Goal: Use online tool/utility: Utilize a website feature to perform a specific function

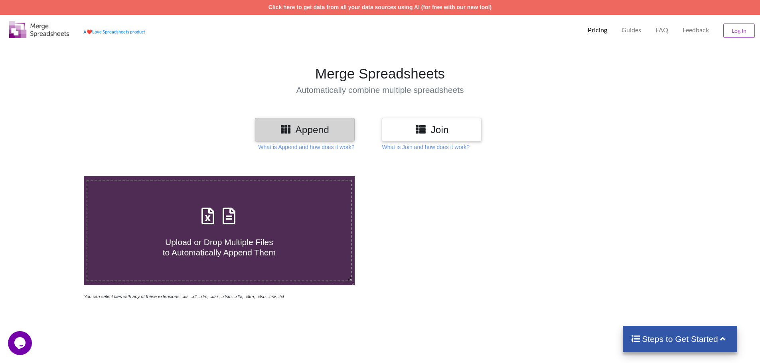
click at [417, 130] on icon at bounding box center [421, 129] width 12 height 10
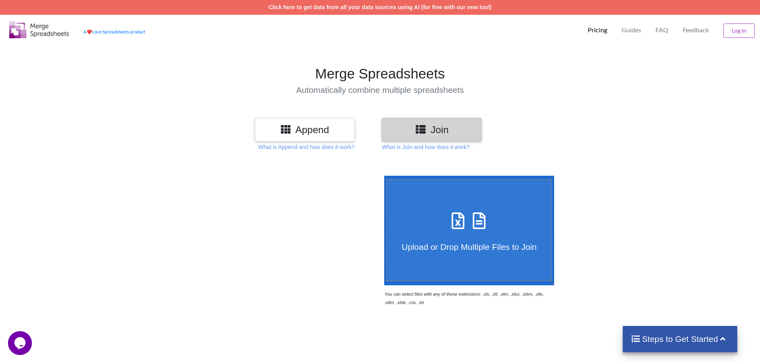
click at [483, 205] on label "Upload or Drop Multiple Files to Join" at bounding box center [469, 230] width 166 height 103
click at [382, 176] on input "Upload or Drop Multiple Files to Join" at bounding box center [382, 176] width 0 height 0
type input "C:\fakepath\ANH CUNG CRM_Campaign_15.05.2025_15.10.13_01.xlsx"
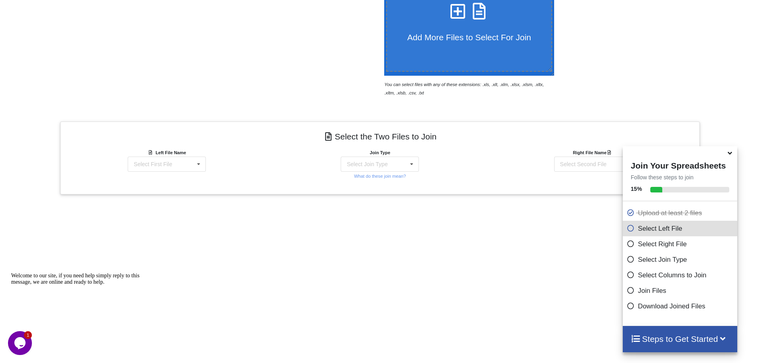
scroll to position [254, 0]
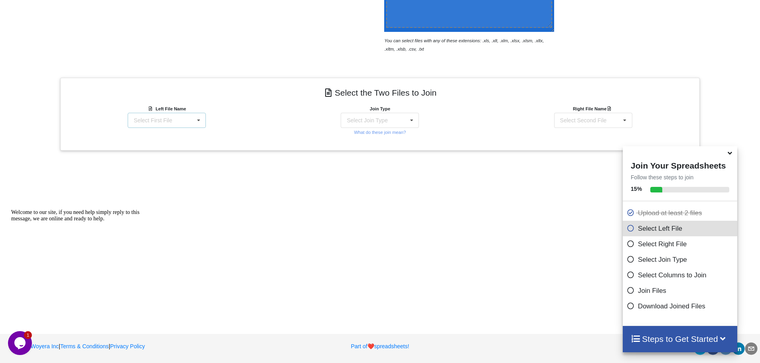
click at [198, 123] on icon at bounding box center [199, 120] width 12 height 15
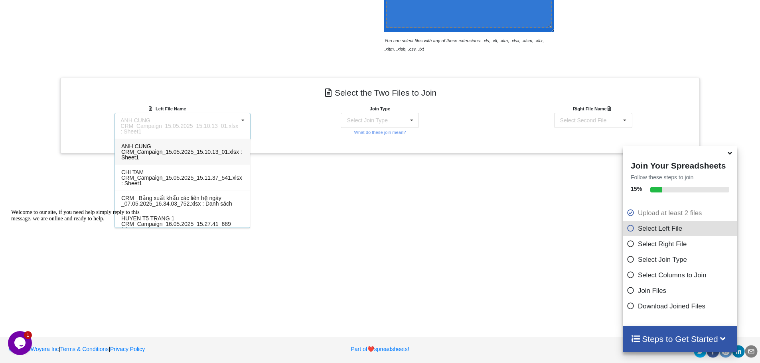
click at [308, 182] on div "Add More Files to Select For Join You can select files with any of these extens…" at bounding box center [380, 112] width 760 height 415
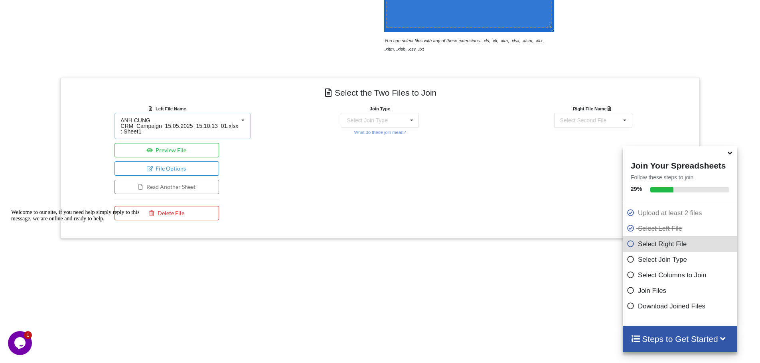
click at [238, 126] on icon at bounding box center [243, 120] width 12 height 15
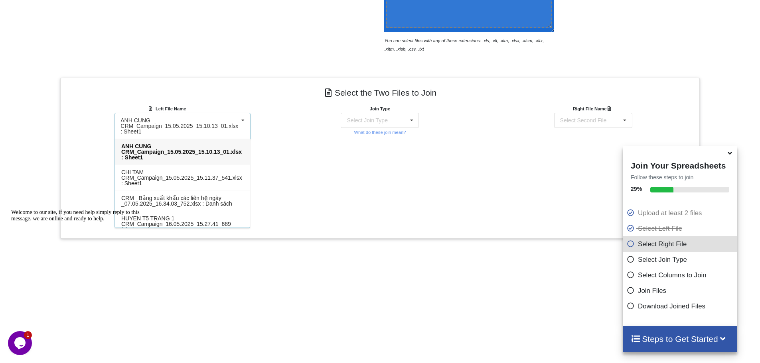
click at [291, 140] on div "Join Type Select Join Type INNER JOIN LEFT JOIN RIGHT JOIN FULL JOIN What do th…" at bounding box center [379, 165] width 213 height 120
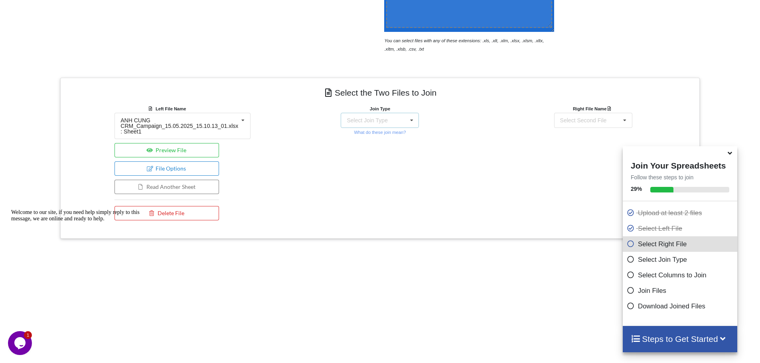
click at [394, 120] on div "Select Join Type INNER JOIN LEFT JOIN RIGHT JOIN FULL JOIN" at bounding box center [380, 120] width 78 height 15
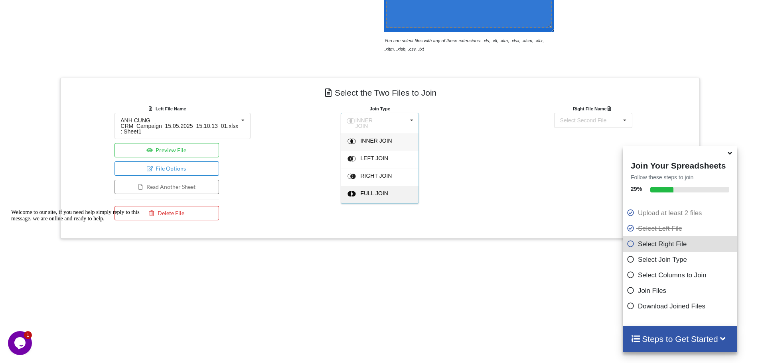
click at [372, 195] on div "FULL JOIN" at bounding box center [385, 195] width 49 height 8
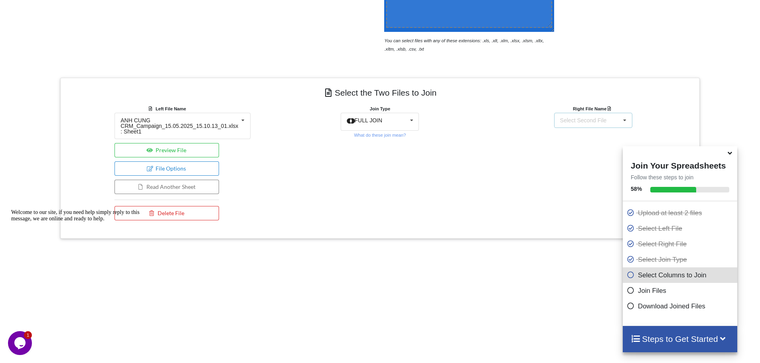
click at [608, 123] on div "Select Second File ANH CUNG CRM_Campaign_15.05.2025_15.10.13_01.xlsx : Sheet1 C…" at bounding box center [593, 120] width 78 height 15
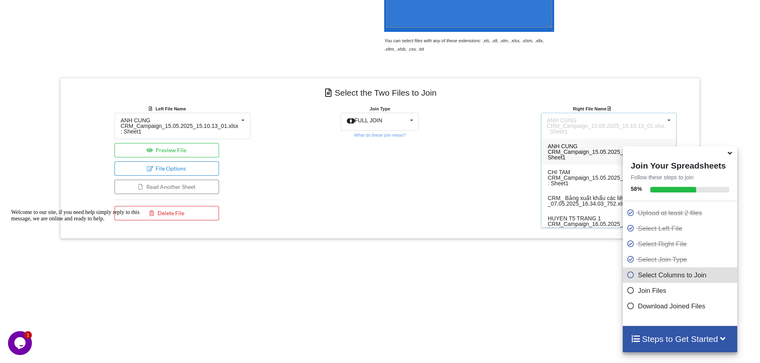
click at [584, 149] on span "ANH CUNG CRM_Campaign_15.05.2025_15.10.13_01.xlsx : Sheet1" at bounding box center [608, 152] width 121 height 18
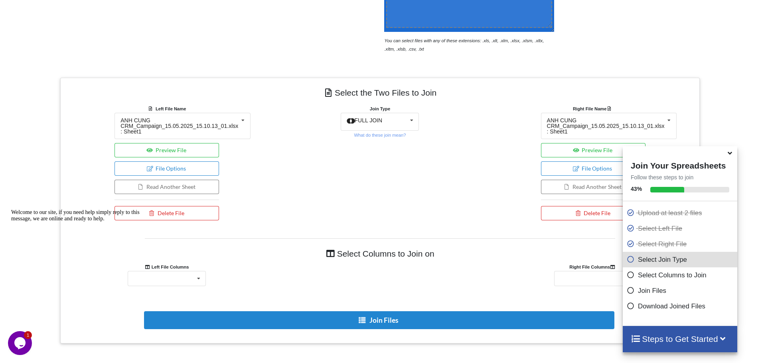
scroll to position [334, 0]
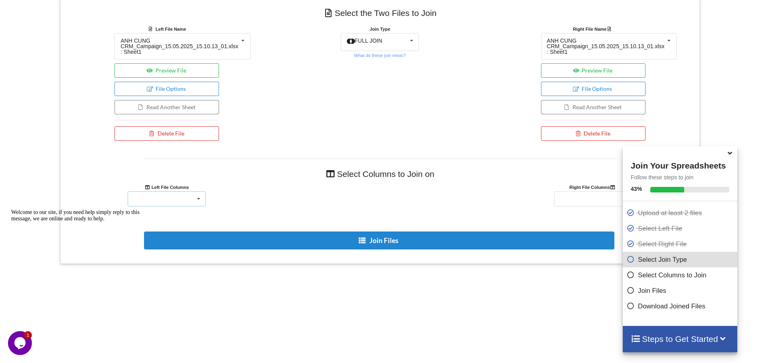
click at [199, 198] on icon at bounding box center [199, 199] width 12 height 15
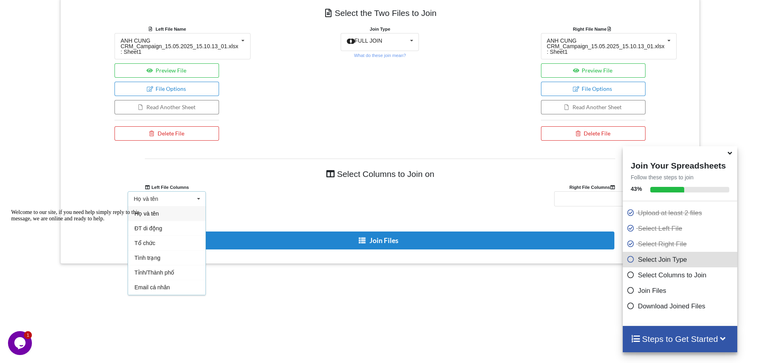
click at [300, 165] on h4 "Select Columns to Join on" at bounding box center [380, 174] width 470 height 18
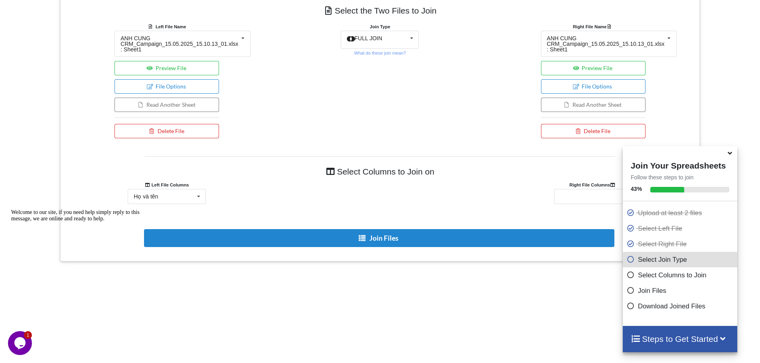
scroll to position [327, 0]
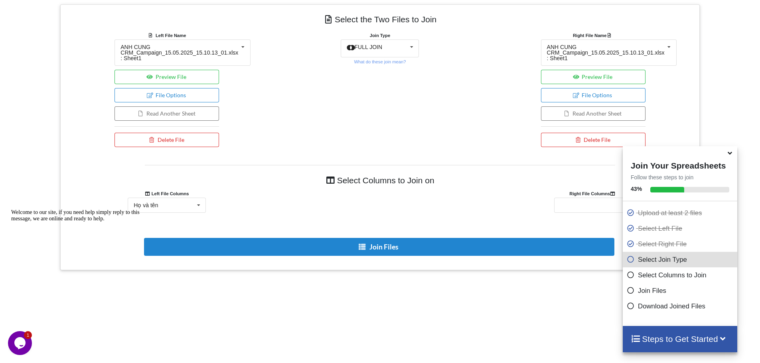
click at [206, 205] on div "Họ và tên Họ và tên ĐT di động Tổ chức Tình trạng Tỉnh/Thành phố Email cá nhân …" at bounding box center [166, 205] width 105 height 15
click at [196, 205] on icon at bounding box center [199, 205] width 12 height 15
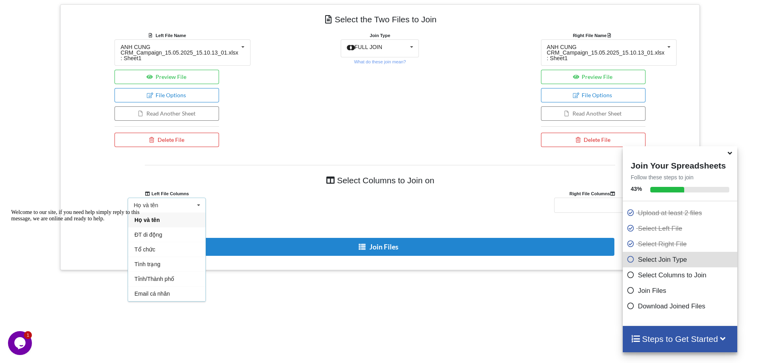
click at [318, 186] on h4 "Select Columns to Join on" at bounding box center [380, 181] width 470 height 18
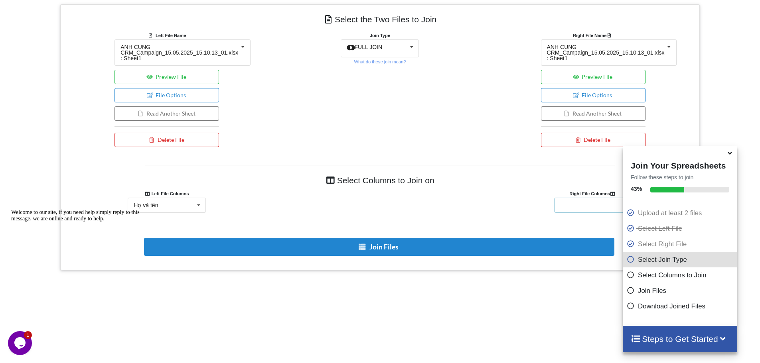
click at [571, 201] on div "Họ và tên ĐT di động Tổ chức Tình trạng Tỉnh/Thành phố Email cá nhân Email cơ q…" at bounding box center [593, 205] width 78 height 15
click at [584, 220] on span "Họ và tên" at bounding box center [573, 220] width 24 height 6
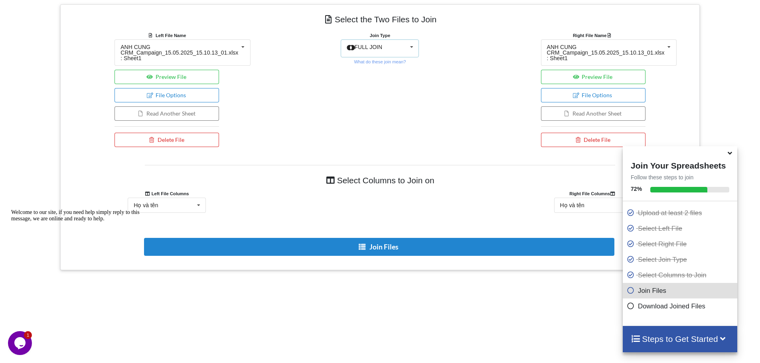
click at [407, 53] on icon at bounding box center [412, 47] width 12 height 15
click at [414, 50] on icon at bounding box center [412, 47] width 12 height 15
click at [185, 72] on button "Preview File" at bounding box center [166, 77] width 105 height 14
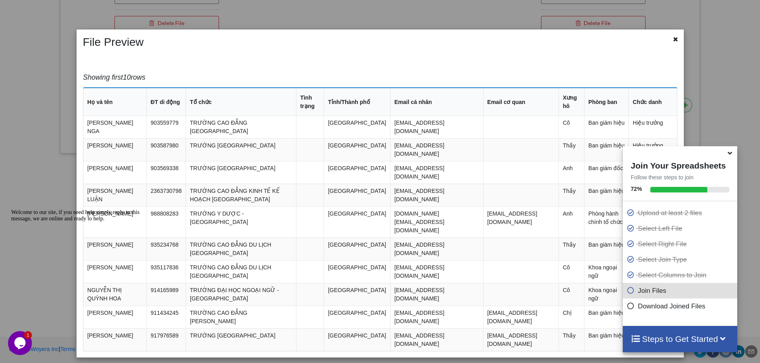
scroll to position [463, 0]
click at [675, 39] on icon at bounding box center [675, 39] width 7 height 6
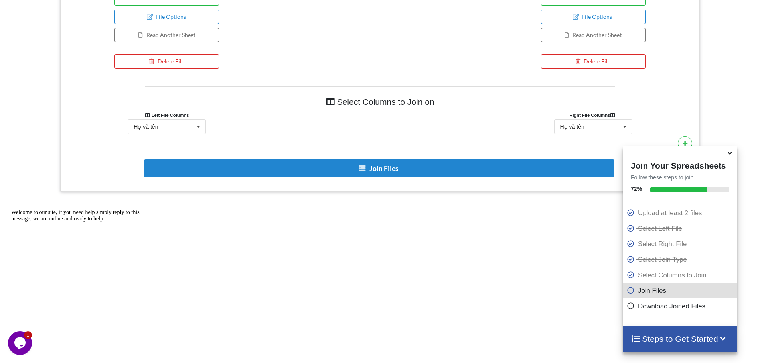
scroll to position [327, 0]
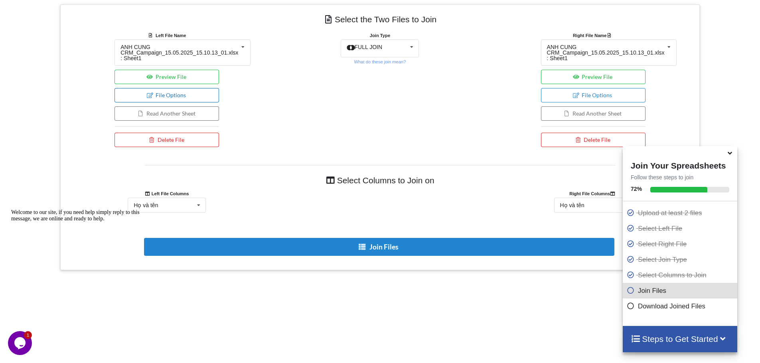
click at [211, 95] on button "File Options" at bounding box center [166, 95] width 105 height 14
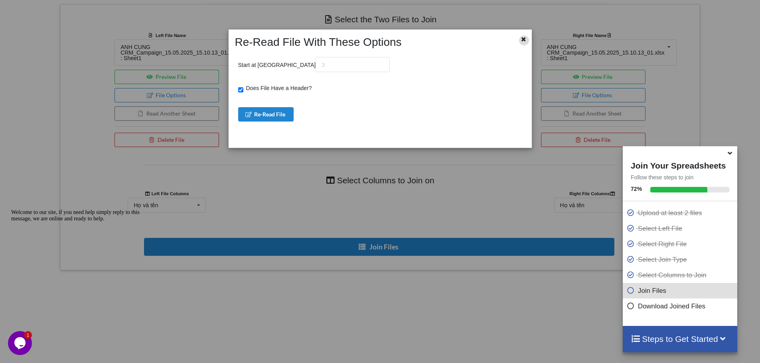
click at [525, 38] on icon at bounding box center [523, 39] width 7 height 6
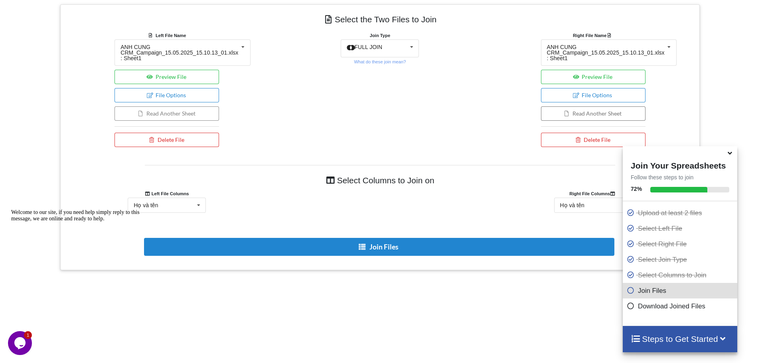
click at [191, 115] on button "Read Another Sheet" at bounding box center [166, 114] width 105 height 14
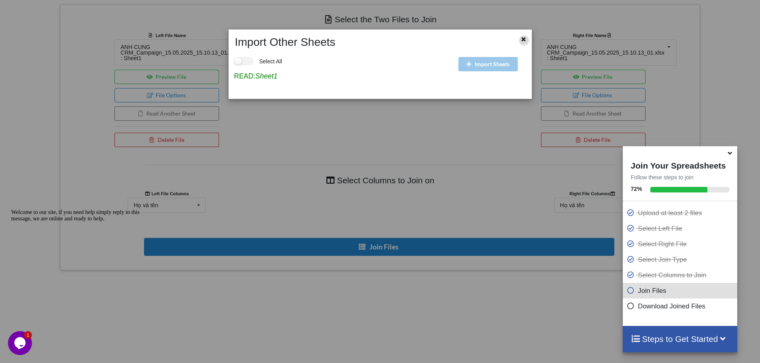
click at [523, 39] on icon at bounding box center [523, 39] width 7 height 6
